Goal: Find specific page/section: Find specific page/section

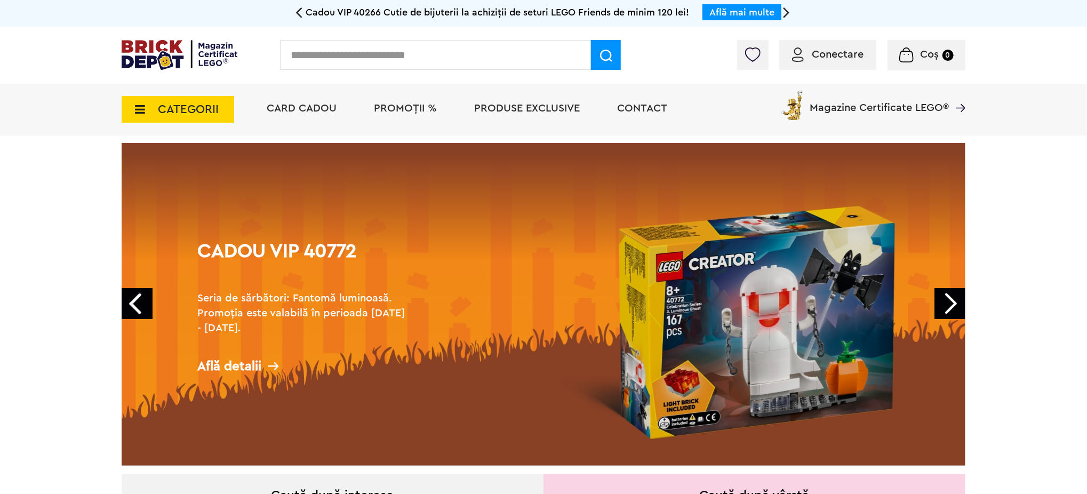
click at [293, 53] on input "text" at bounding box center [435, 55] width 311 height 30
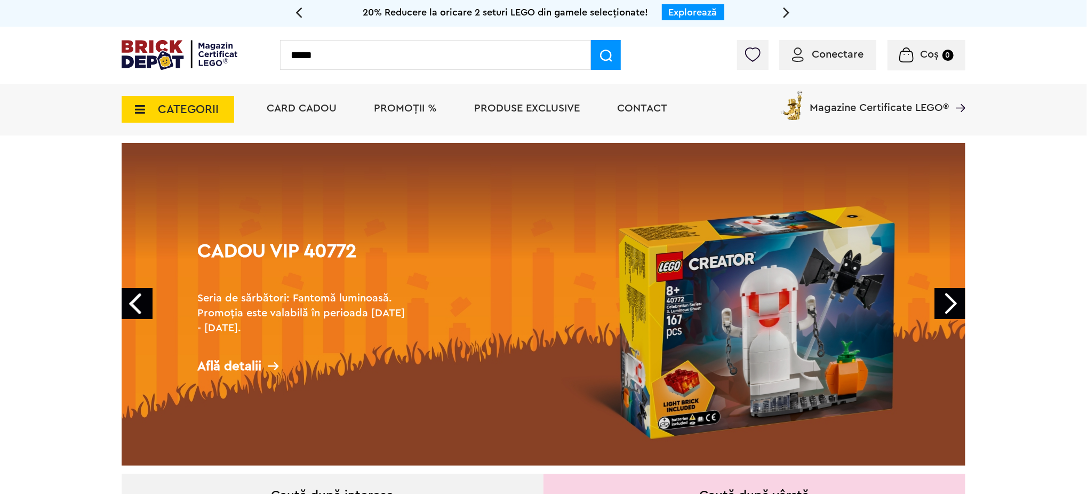
type input "*****"
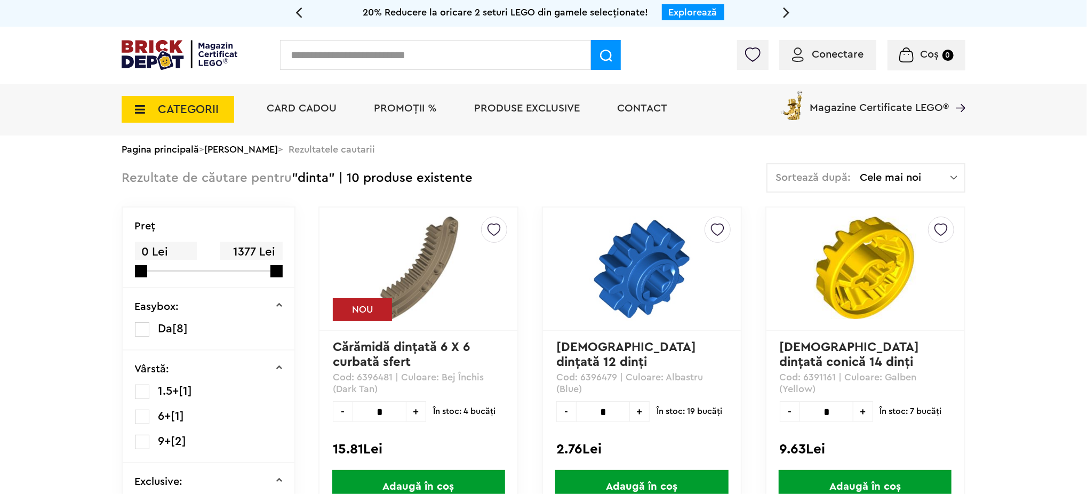
click at [195, 103] on span "CATEGORII" at bounding box center [188, 109] width 61 height 12
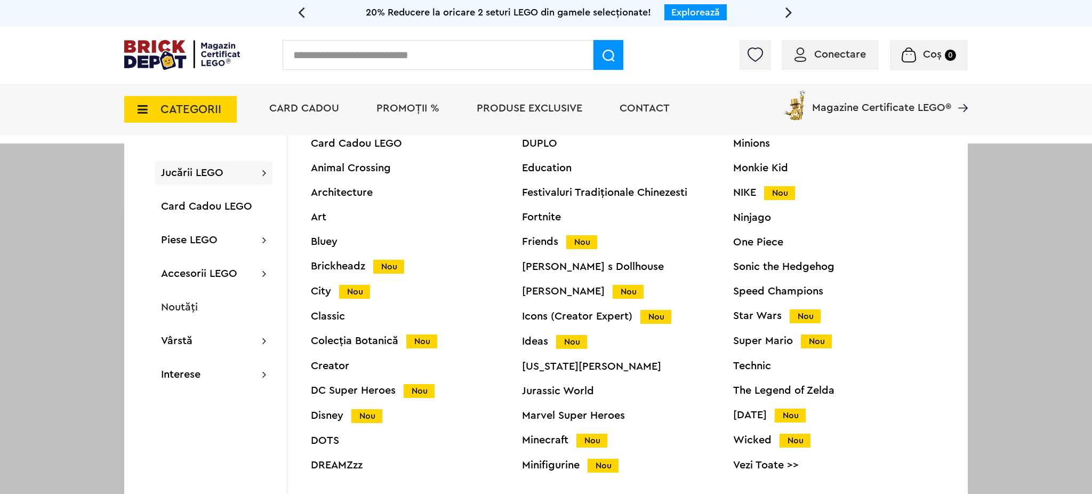
scroll to position [41, 0]
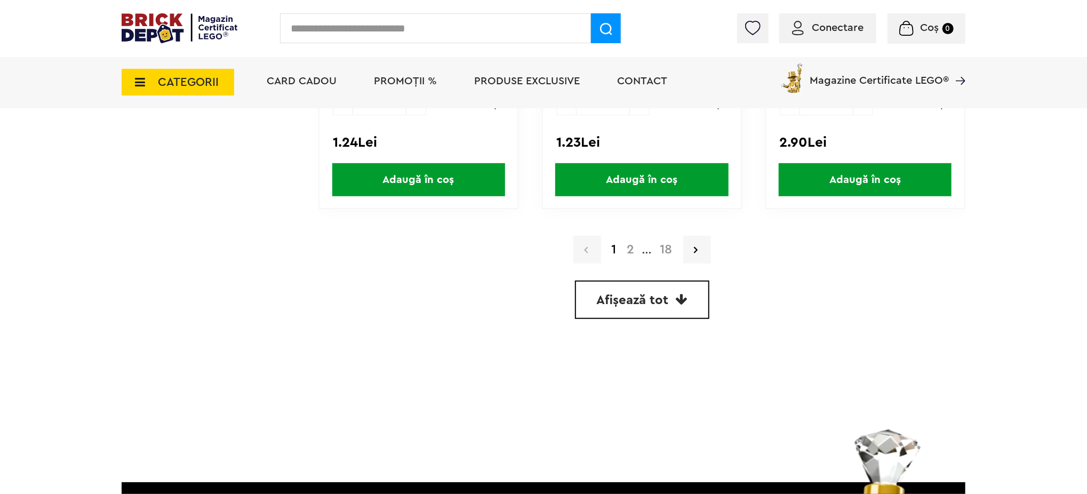
scroll to position [3128, 0]
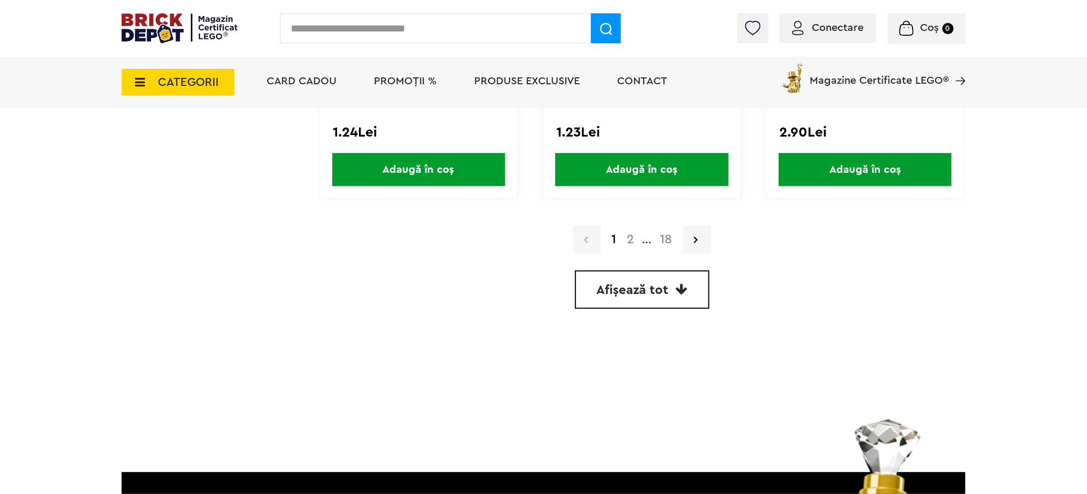
click at [631, 233] on link "2" at bounding box center [631, 239] width 18 height 13
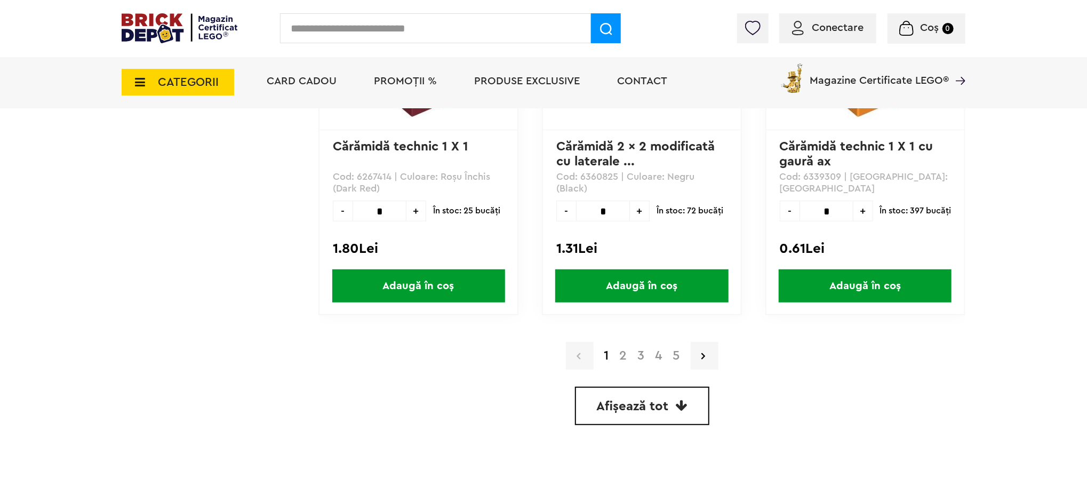
scroll to position [2844, 0]
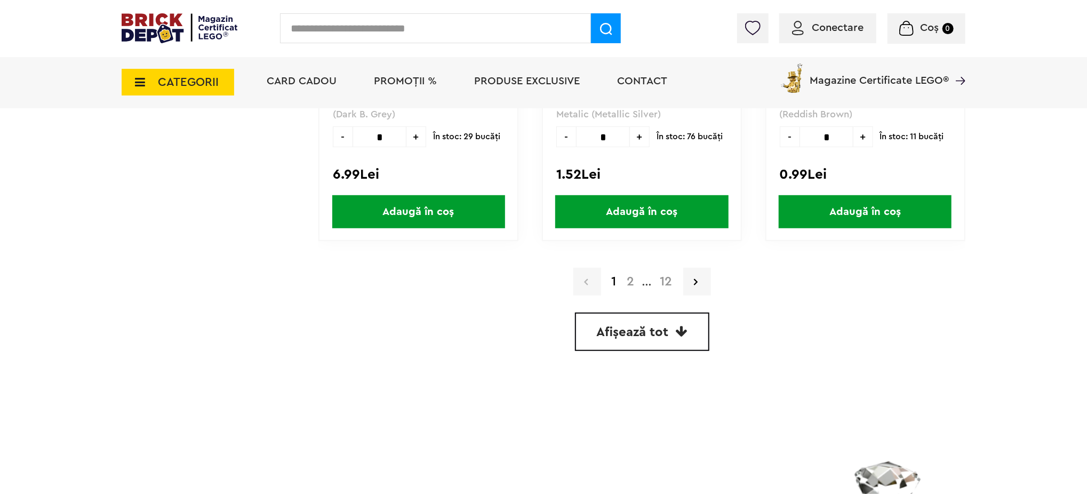
scroll to position [2986, 0]
